Goal: Navigation & Orientation: Find specific page/section

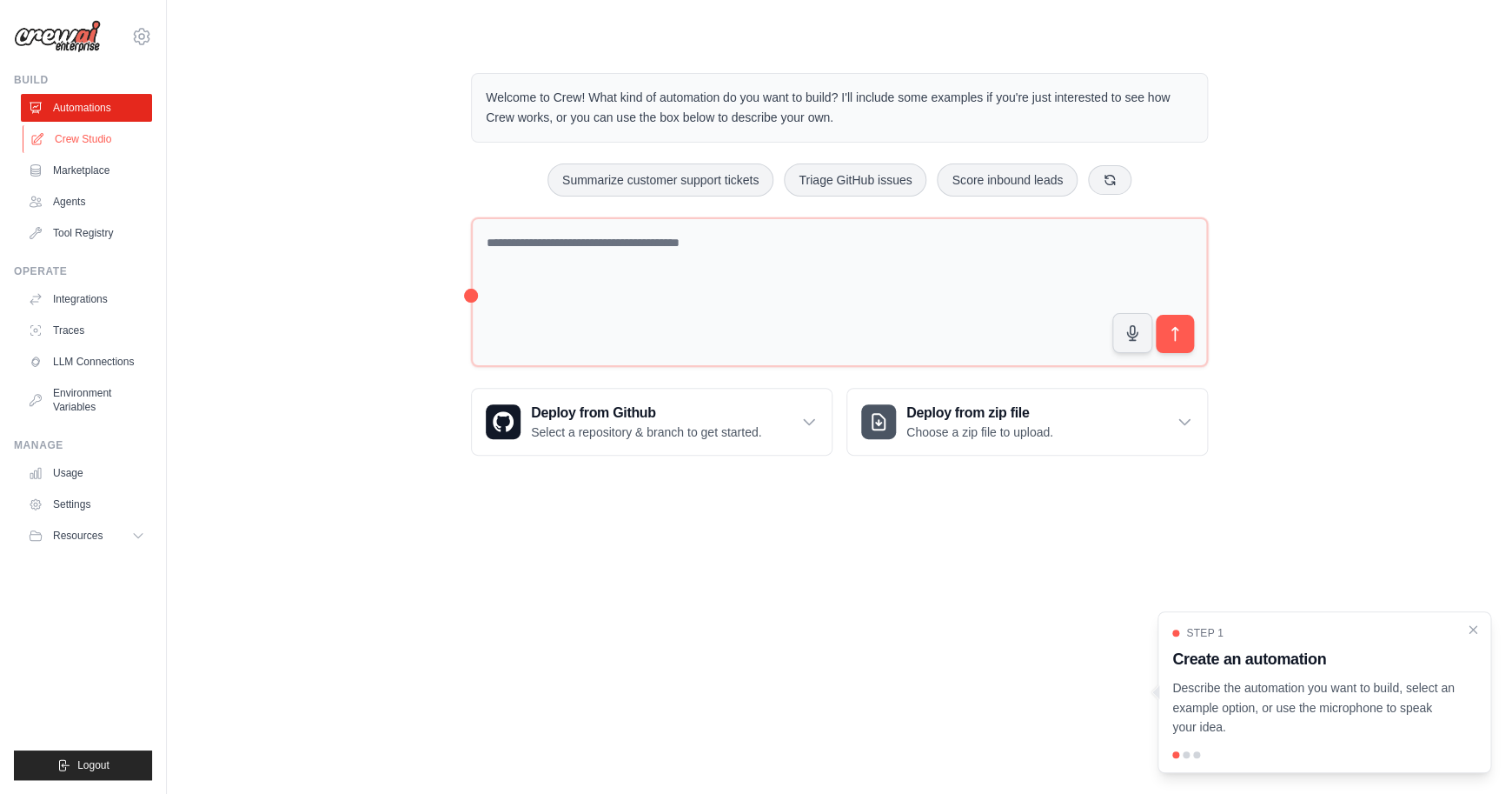
click at [100, 139] on link "Crew Studio" at bounding box center [88, 139] width 131 height 28
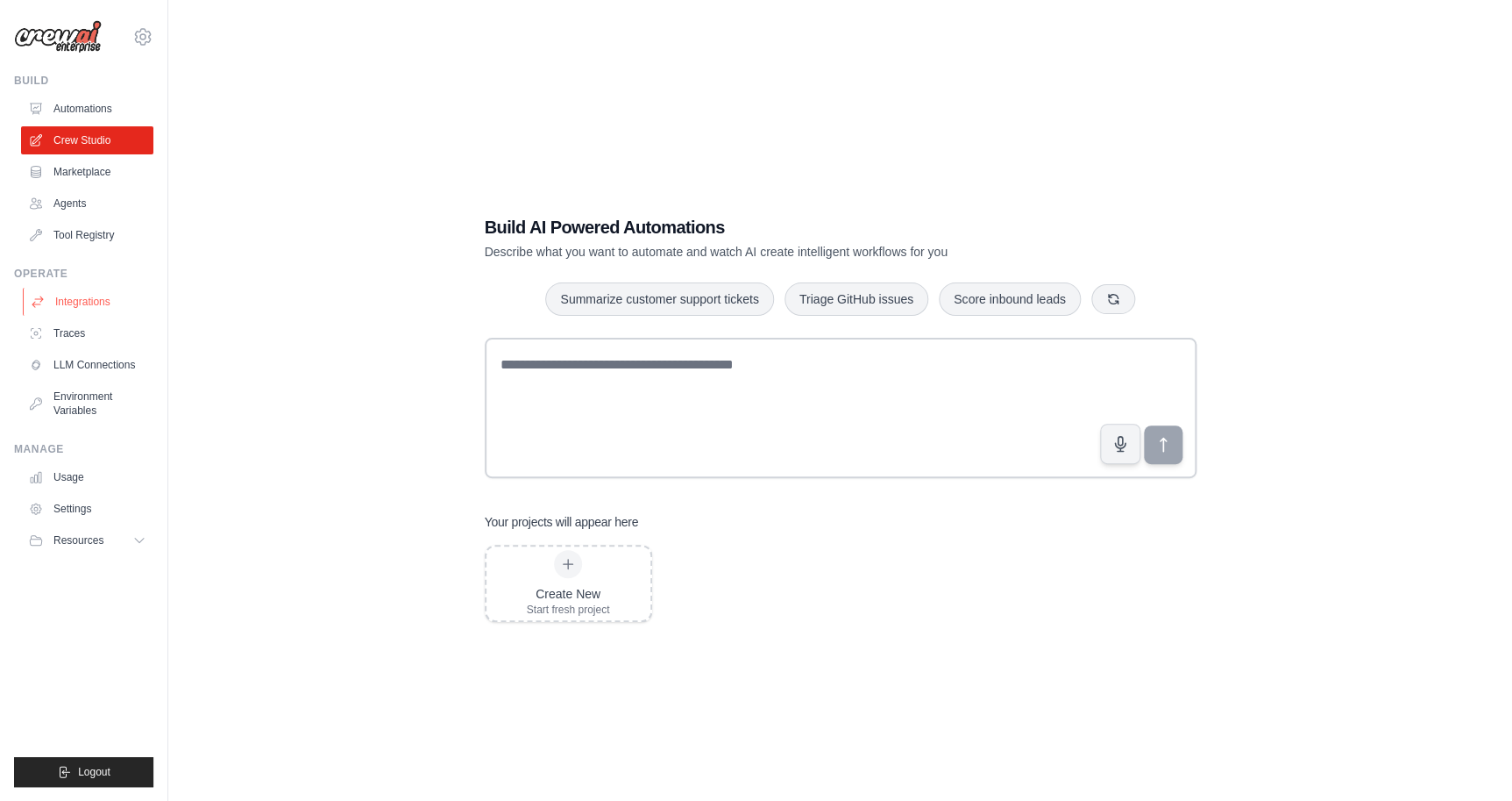
click at [73, 302] on link "Integrations" at bounding box center [89, 301] width 132 height 28
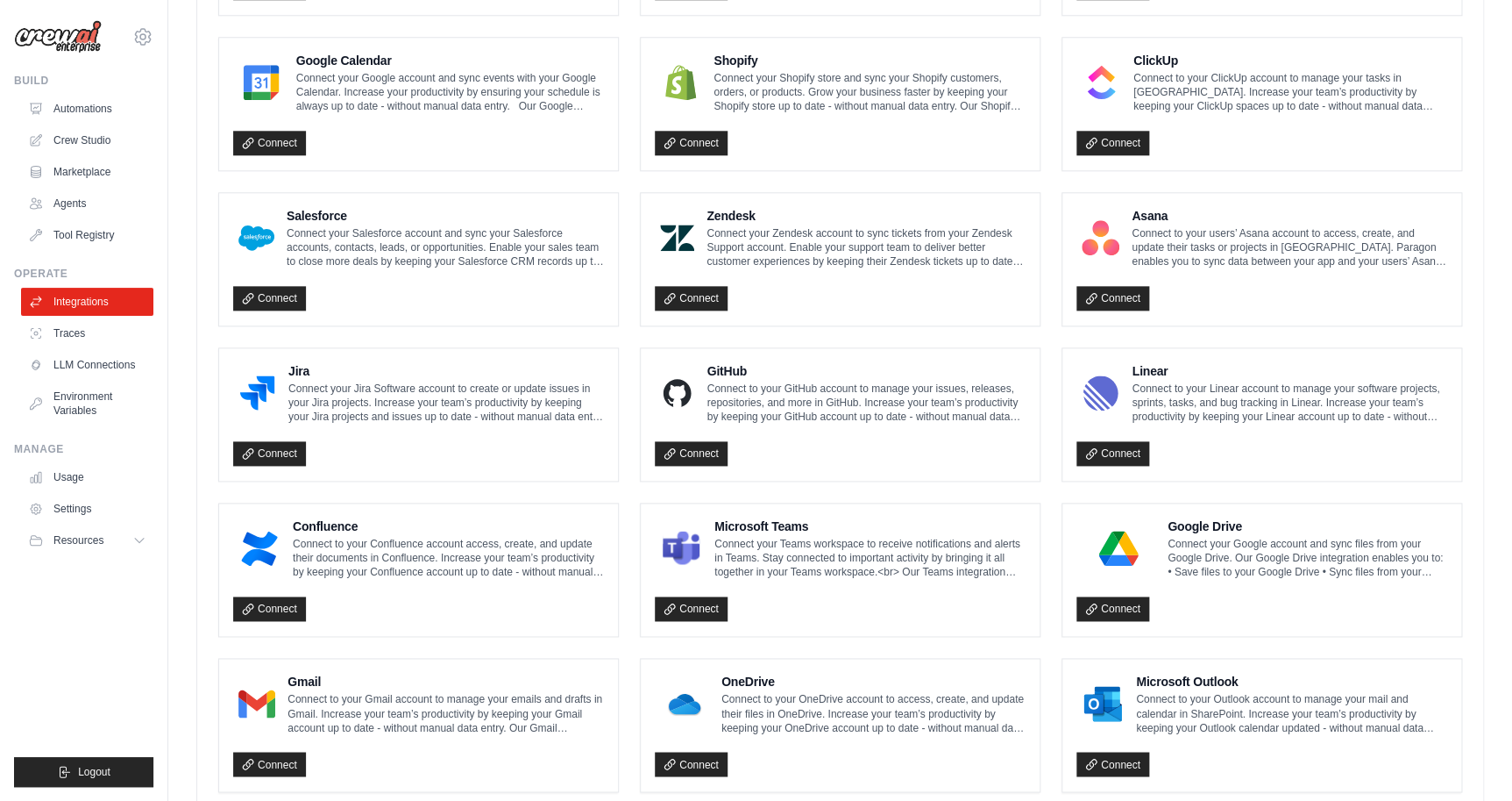
scroll to position [841, 0]
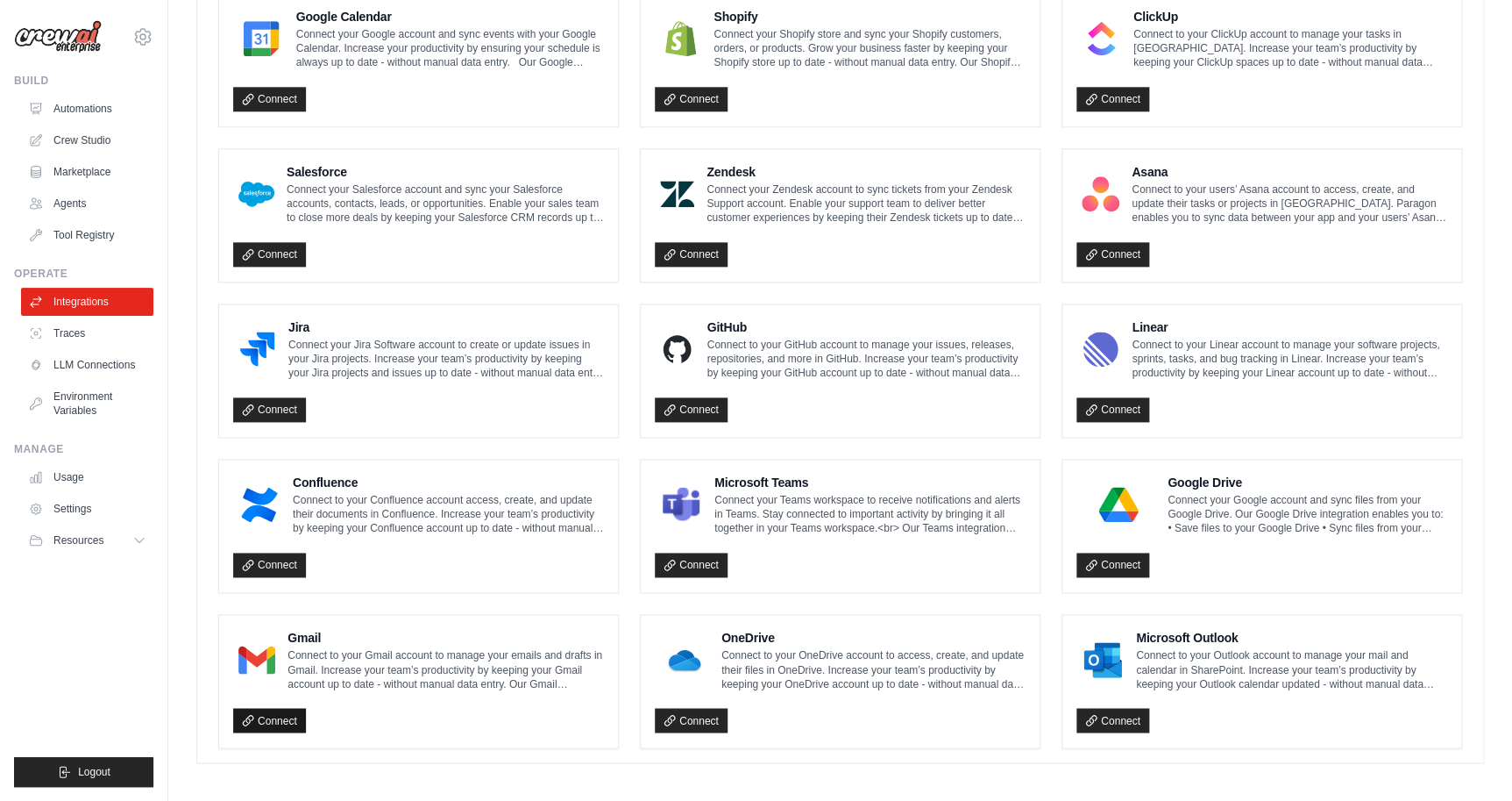
click at [252, 714] on icon at bounding box center [247, 719] width 10 height 10
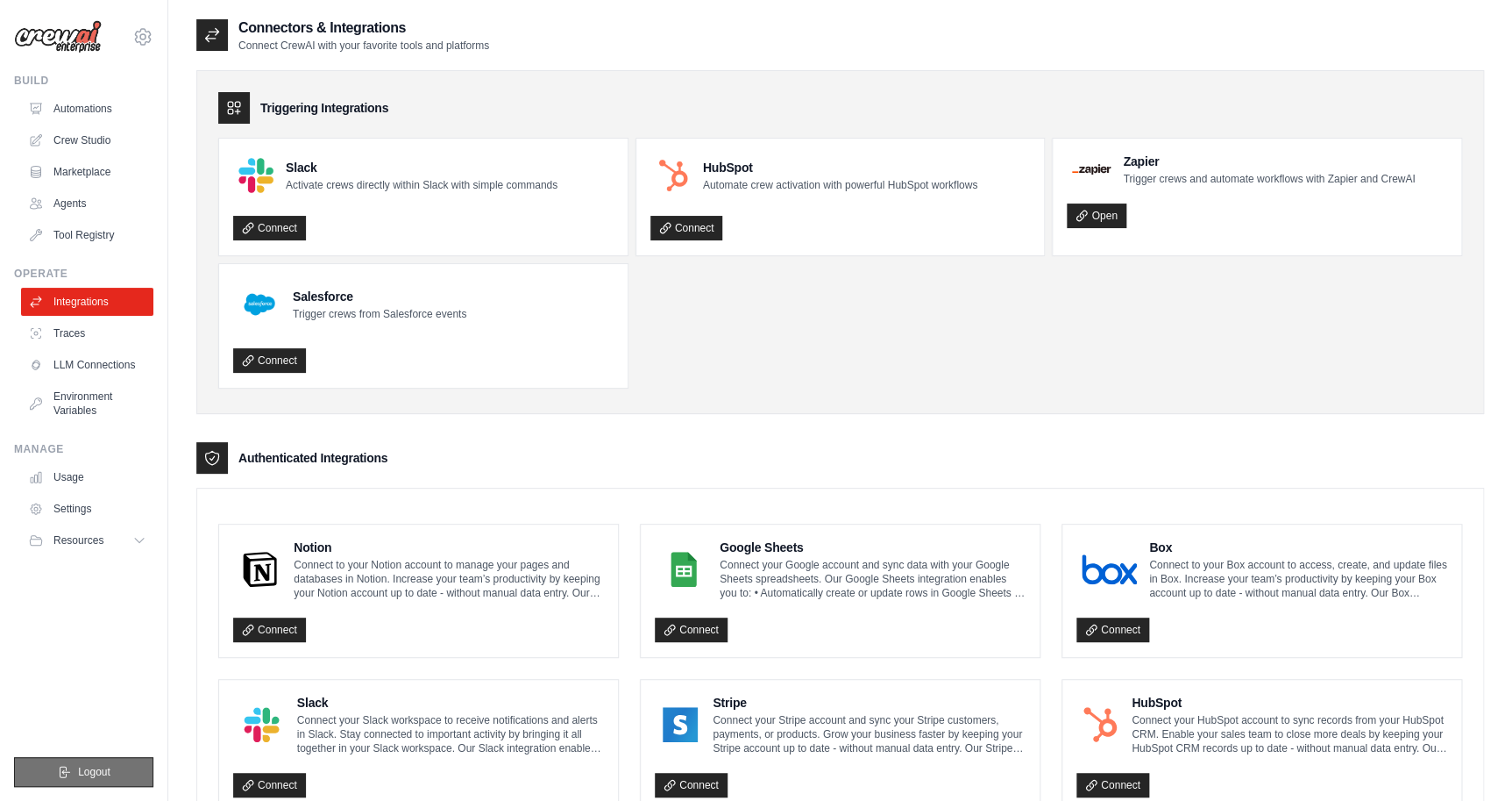
click at [92, 778] on span "Logout" at bounding box center [94, 772] width 32 height 14
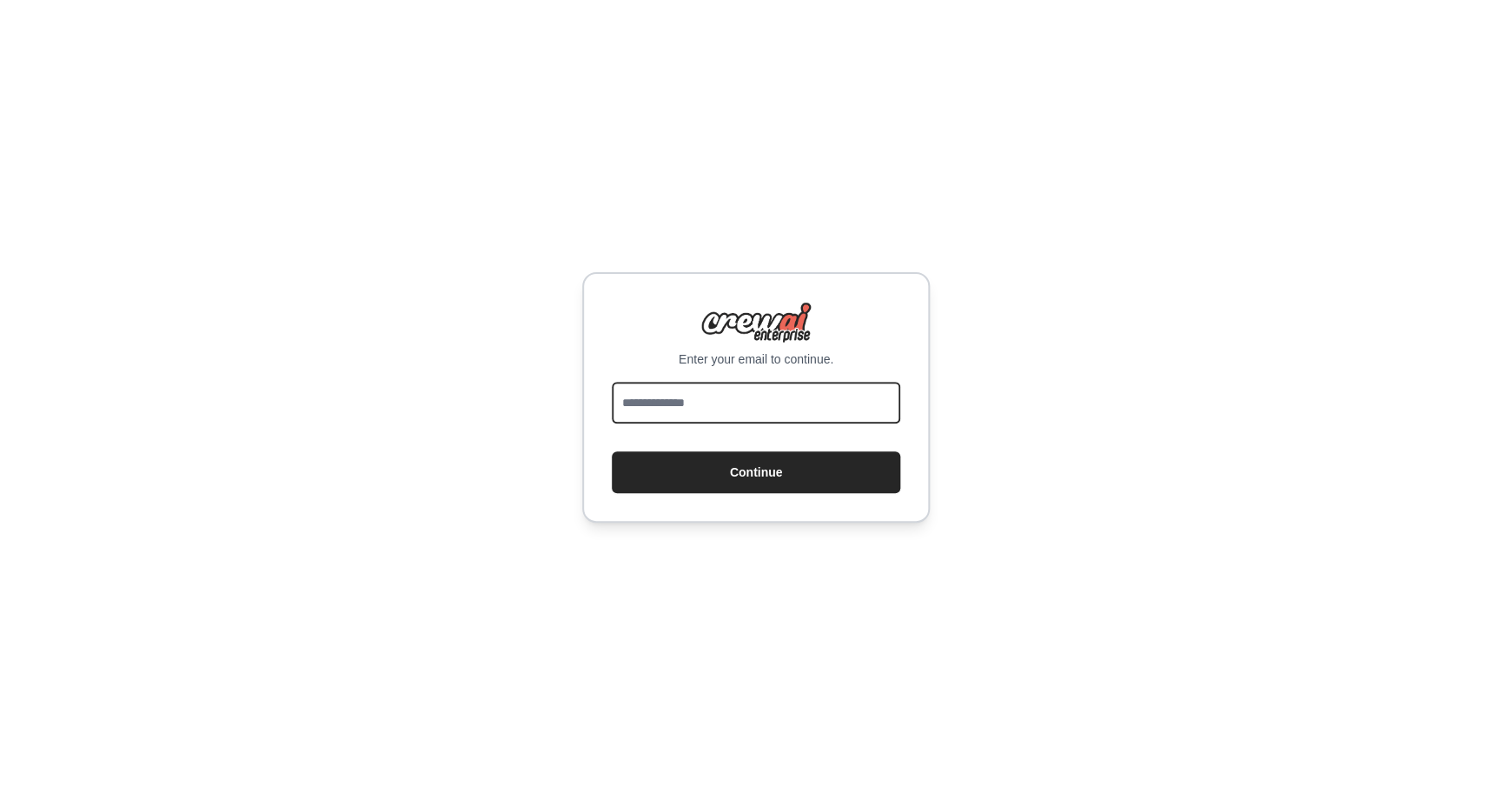
click at [650, 408] on input "email" at bounding box center [755, 402] width 289 height 42
click at [652, 406] on input "email" at bounding box center [755, 402] width 289 height 42
type input "**********"
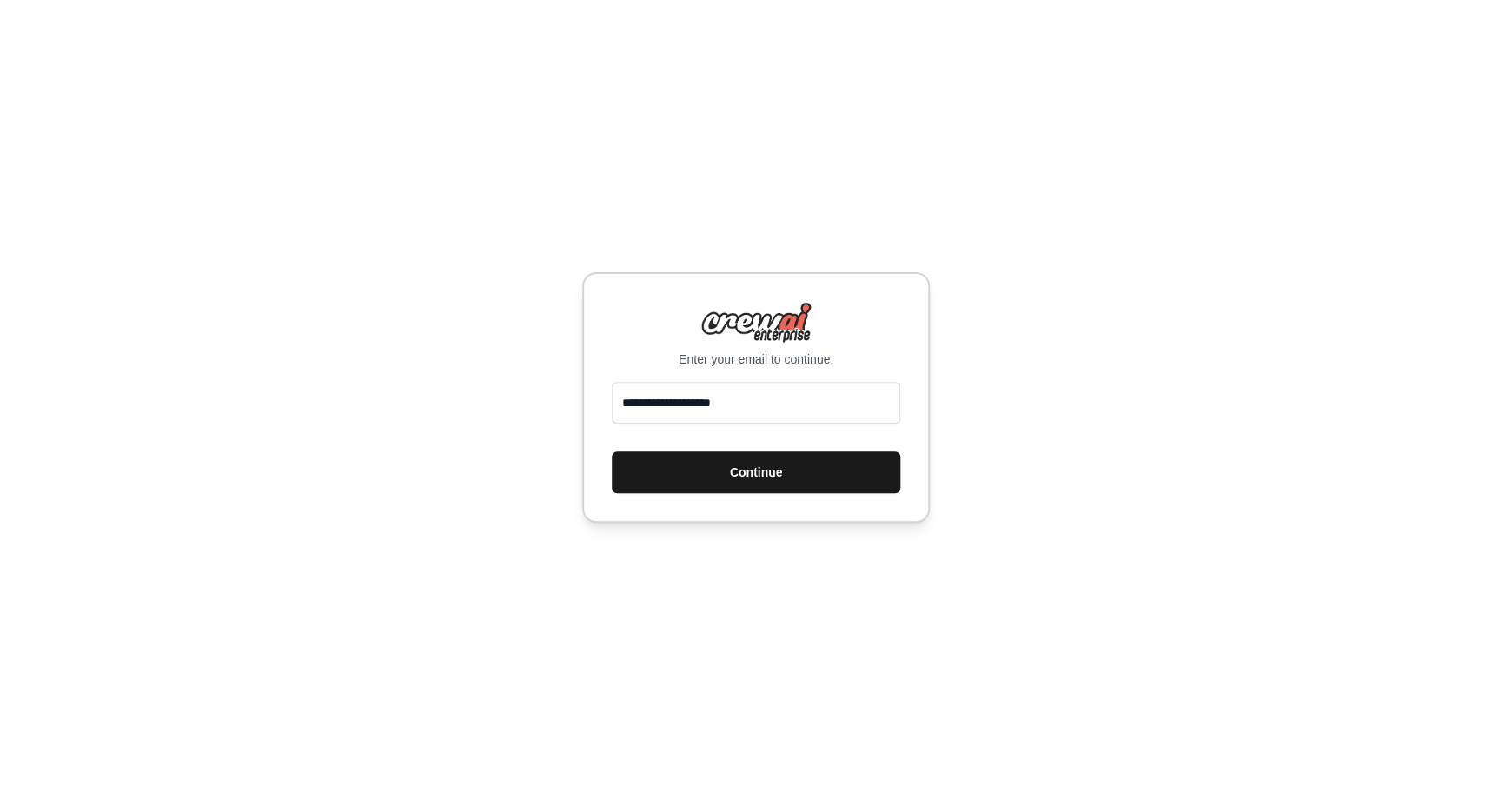
click at [714, 483] on button "Continue" at bounding box center [755, 471] width 289 height 42
